Goal: Information Seeking & Learning: Find contact information

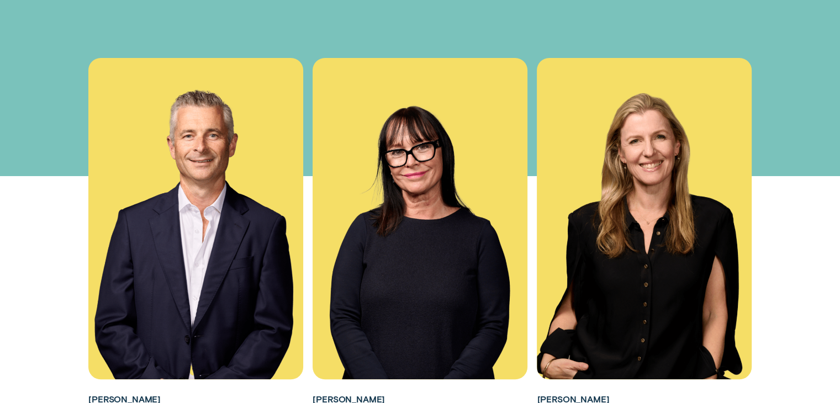
scroll to position [331, 0]
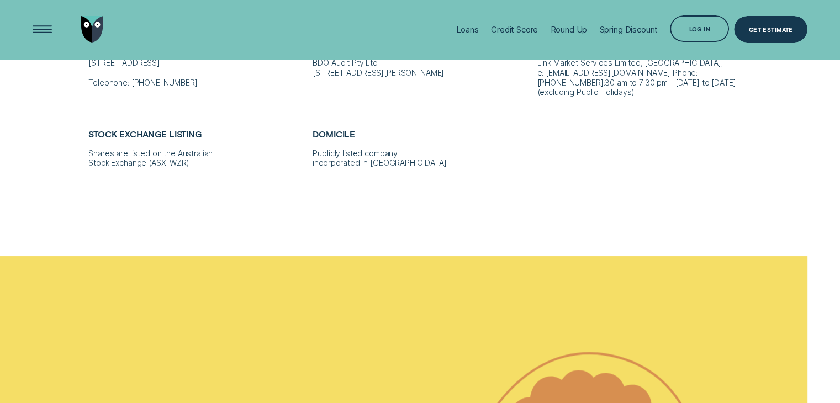
scroll to position [1214, 0]
